Goal: Task Accomplishment & Management: Manage account settings

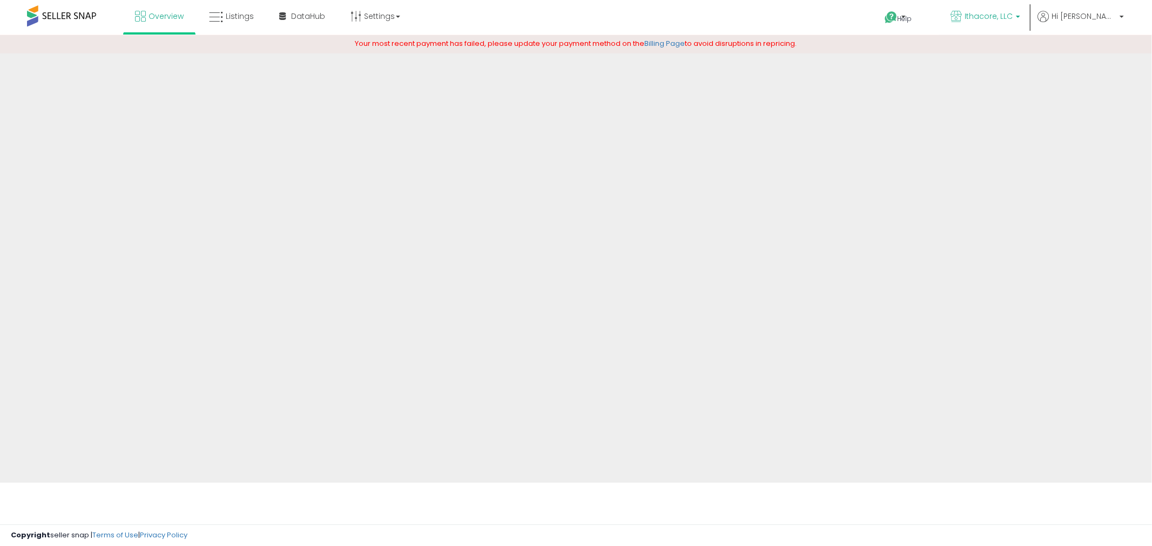
click at [1013, 12] on span "Ithacore, LLC" at bounding box center [988, 16] width 48 height 11
click at [1013, 15] on span "Ithacore, LLC" at bounding box center [988, 16] width 48 height 11
click at [1115, 15] on span "Hi [PERSON_NAME]" at bounding box center [1083, 16] width 65 height 11
click at [673, 45] on link "Billing Page" at bounding box center [665, 43] width 41 height 10
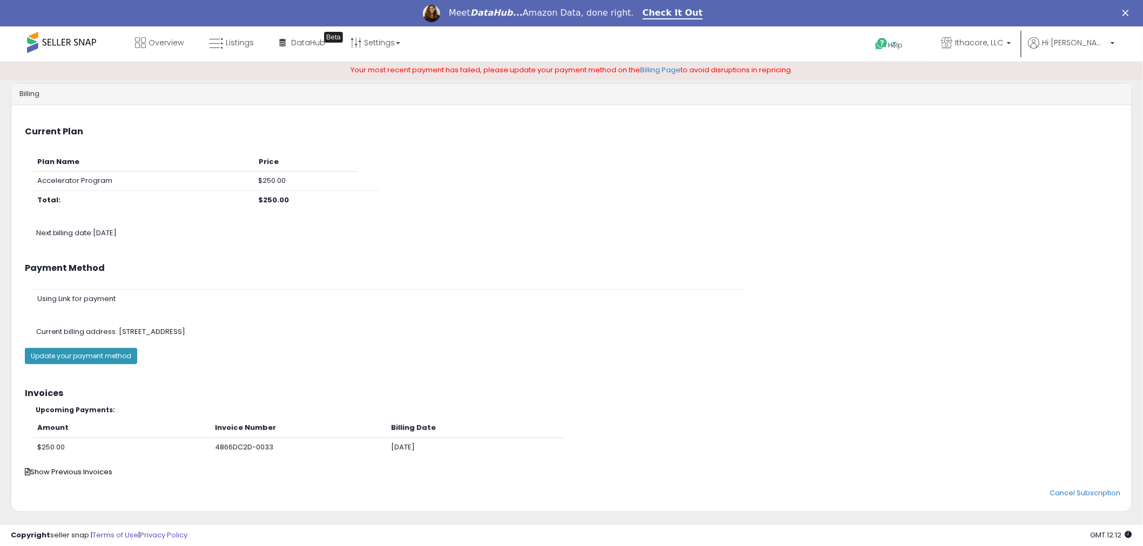
click at [888, 42] on icon at bounding box center [882, 44] width 14 height 14
click at [935, 82] on link "Contact Support" at bounding box center [906, 84] width 58 height 10
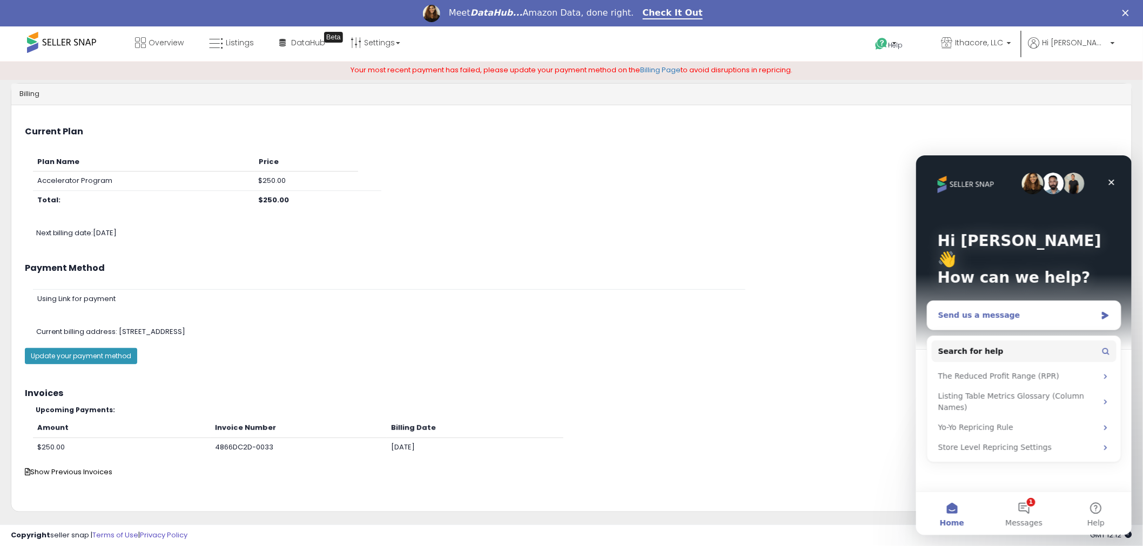
click at [1033, 309] on div "Send us a message" at bounding box center [1016, 314] width 158 height 11
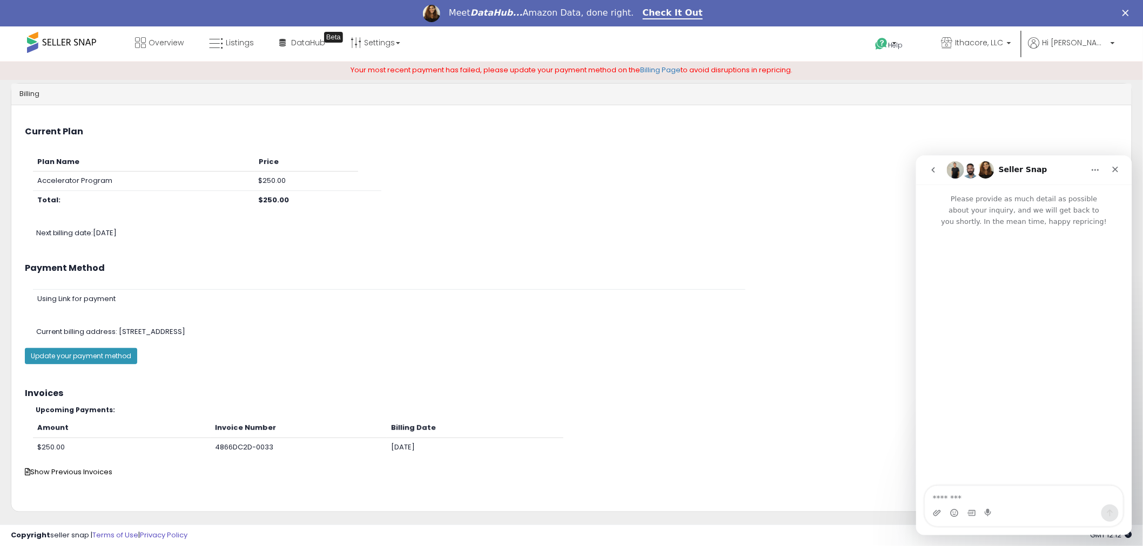
click at [1008, 490] on textarea "Message…" at bounding box center [1024, 495] width 198 height 18
click at [984, 496] on textarea "*****" at bounding box center [1024, 495] width 198 height 18
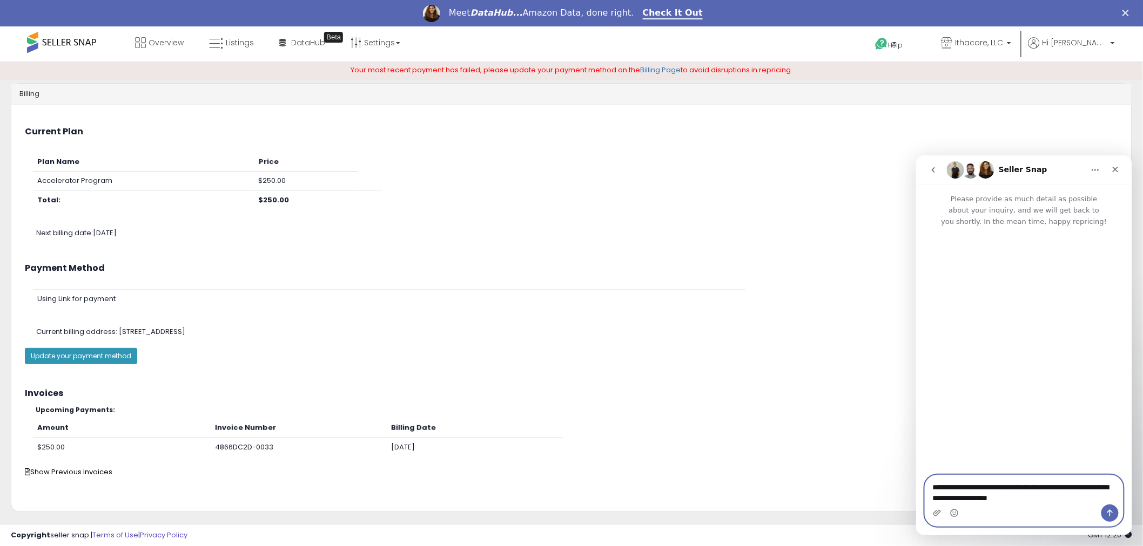
type textarea "**********"
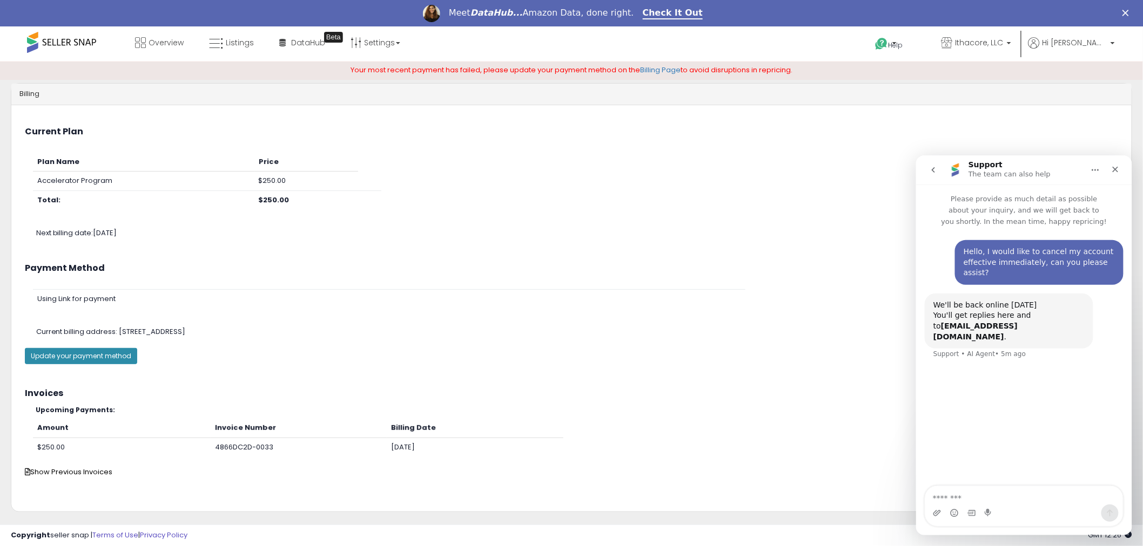
click at [78, 355] on button "Update your payment method" at bounding box center [81, 356] width 112 height 16
